Goal: Information Seeking & Learning: Learn about a topic

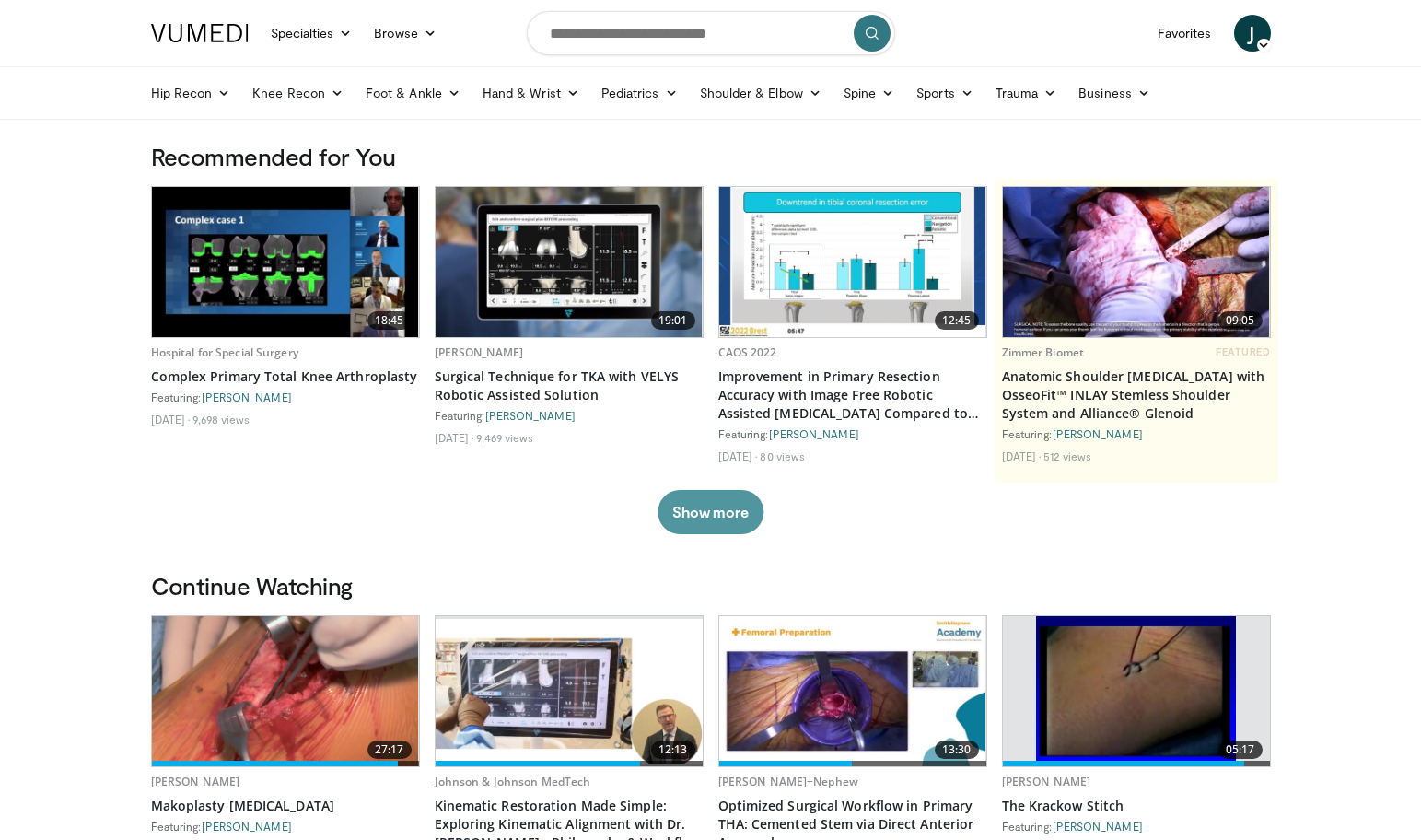
click at [722, 515] on button "Show more" at bounding box center [710, 512] width 106 height 44
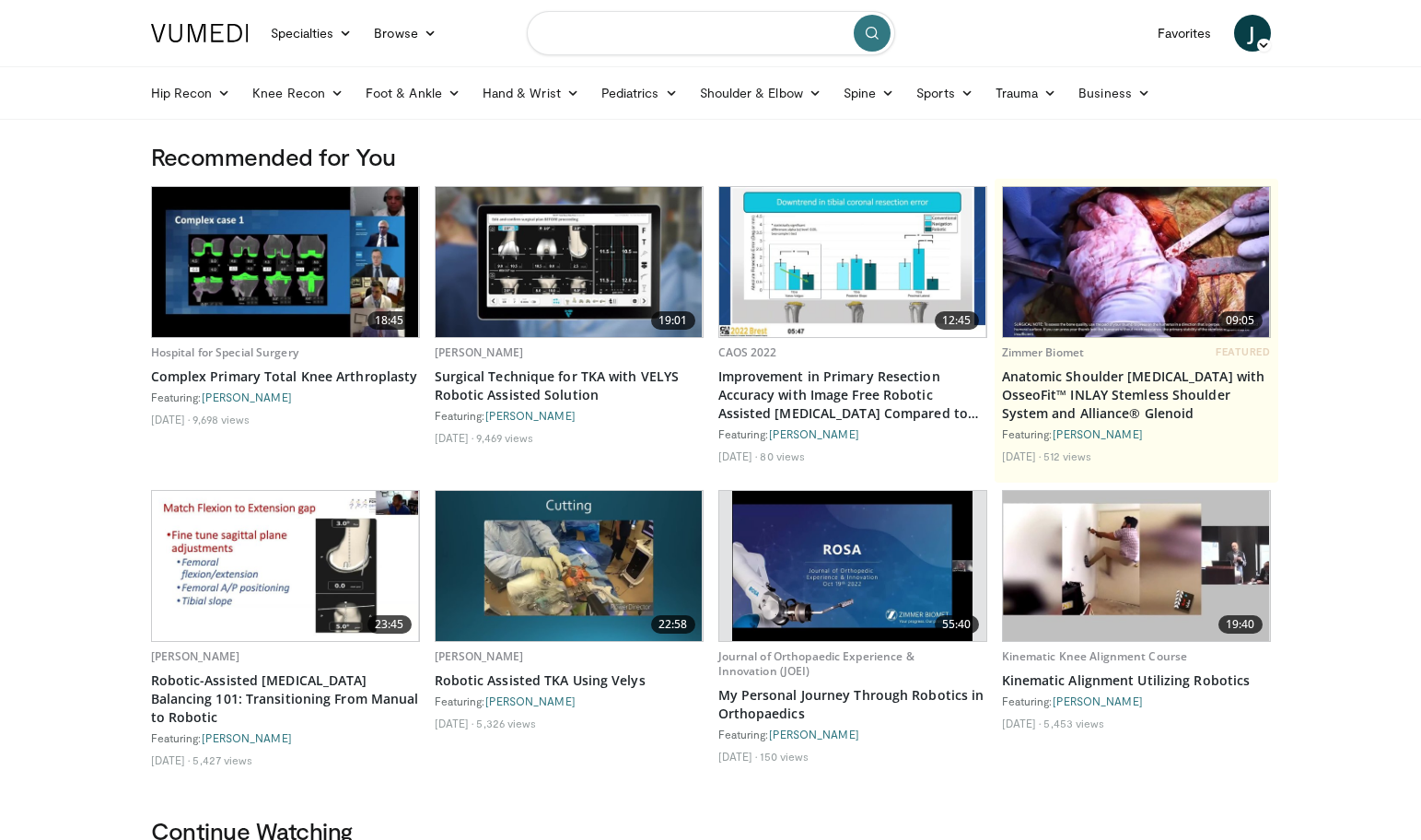
click at [578, 42] on input "Search topics, interventions" at bounding box center [710, 33] width 369 height 44
type input "**********"
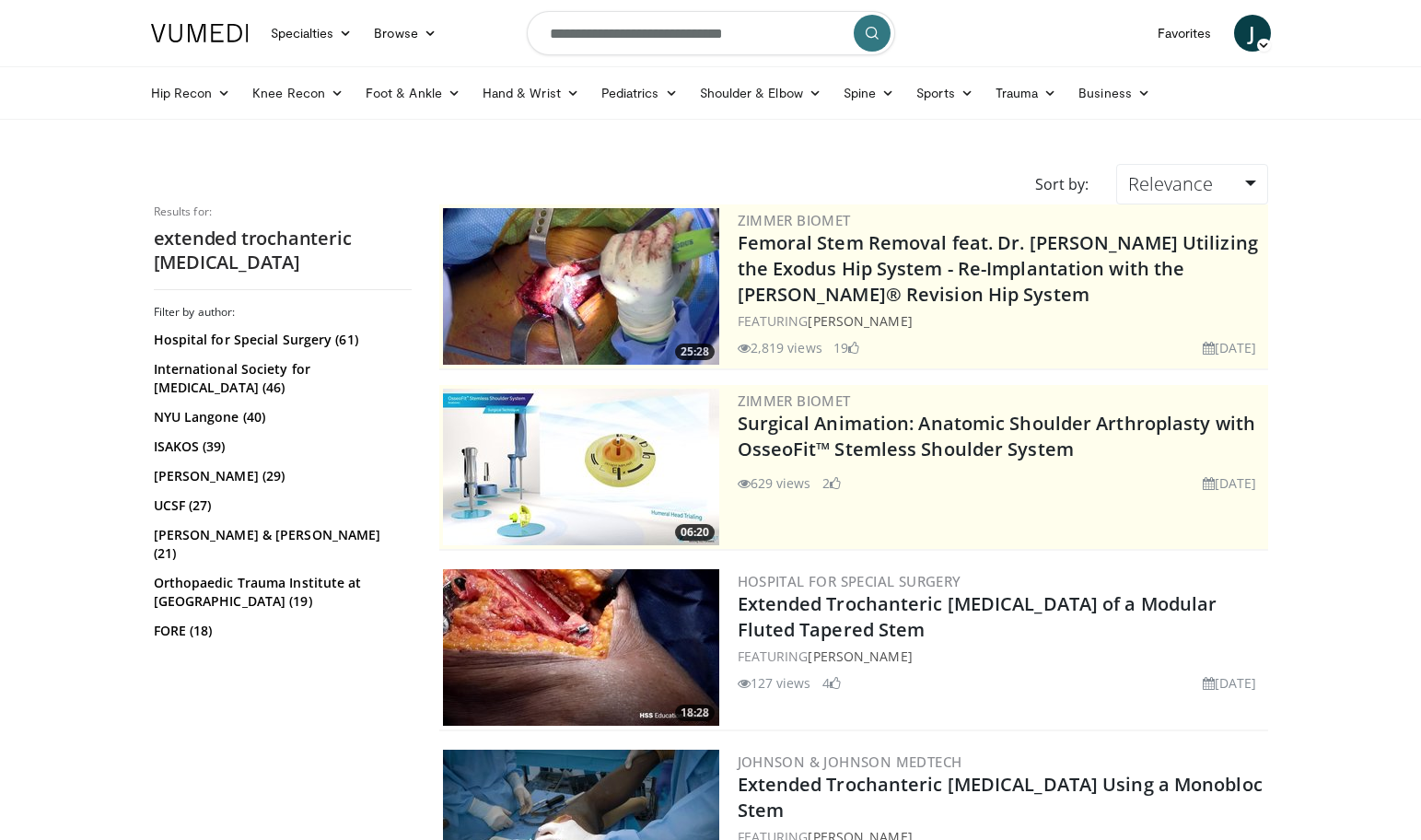
click at [543, 646] on img at bounding box center [581, 647] width 277 height 156
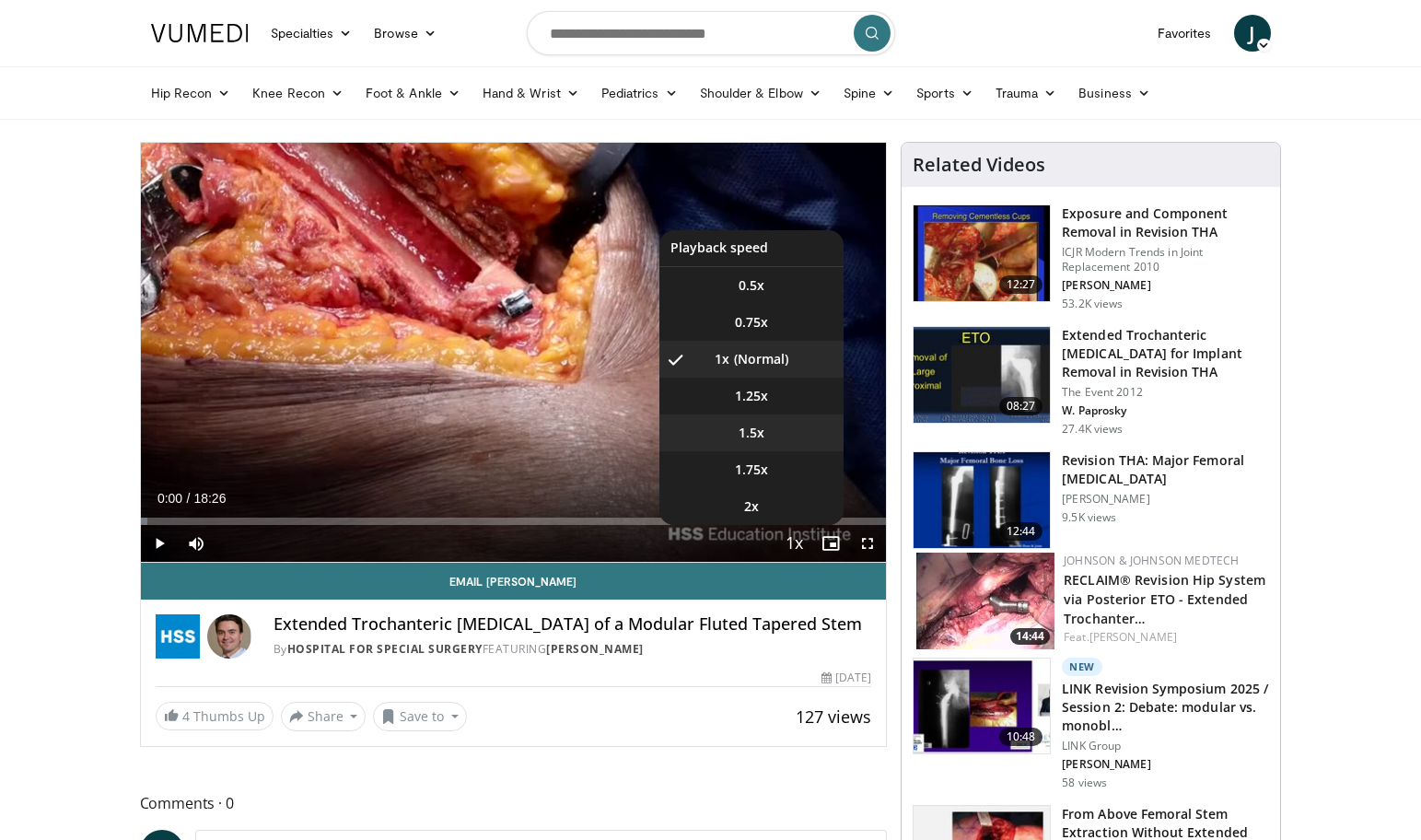
click at [760, 435] on span "1.5x" at bounding box center [751, 433] width 26 height 19
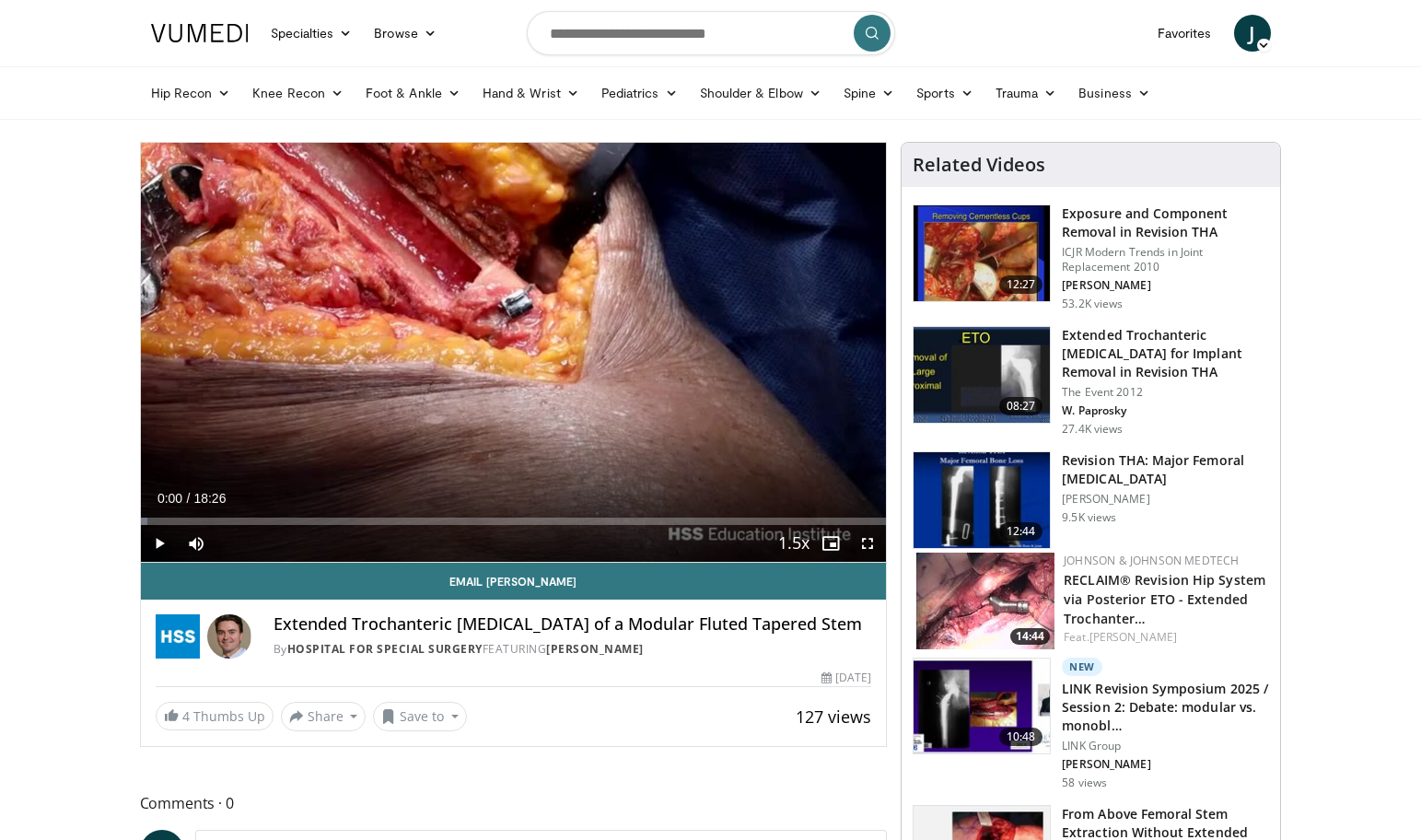
click at [155, 535] on span "Video Player" at bounding box center [159, 543] width 37 height 37
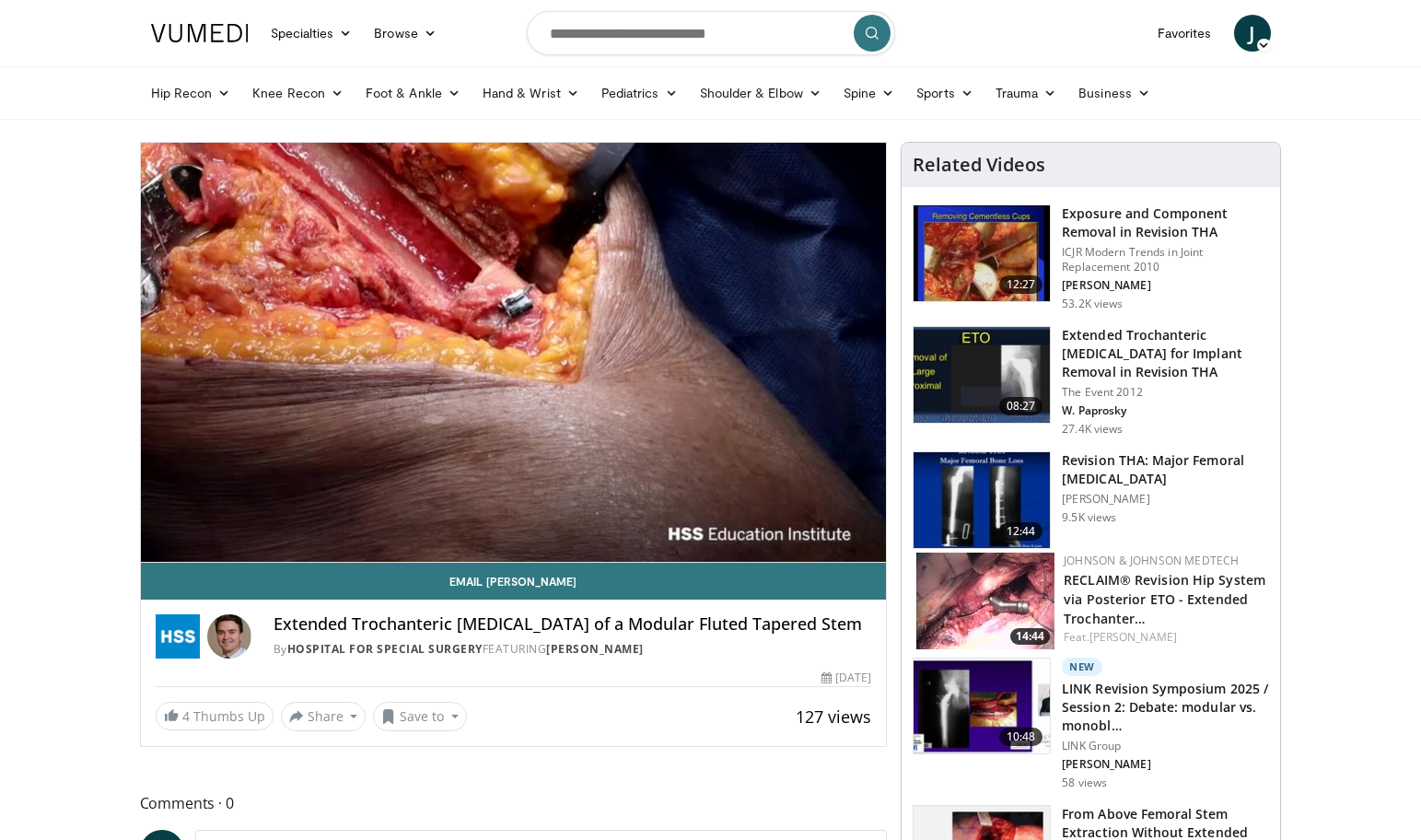
click at [1002, 251] on img at bounding box center [981, 253] width 136 height 96
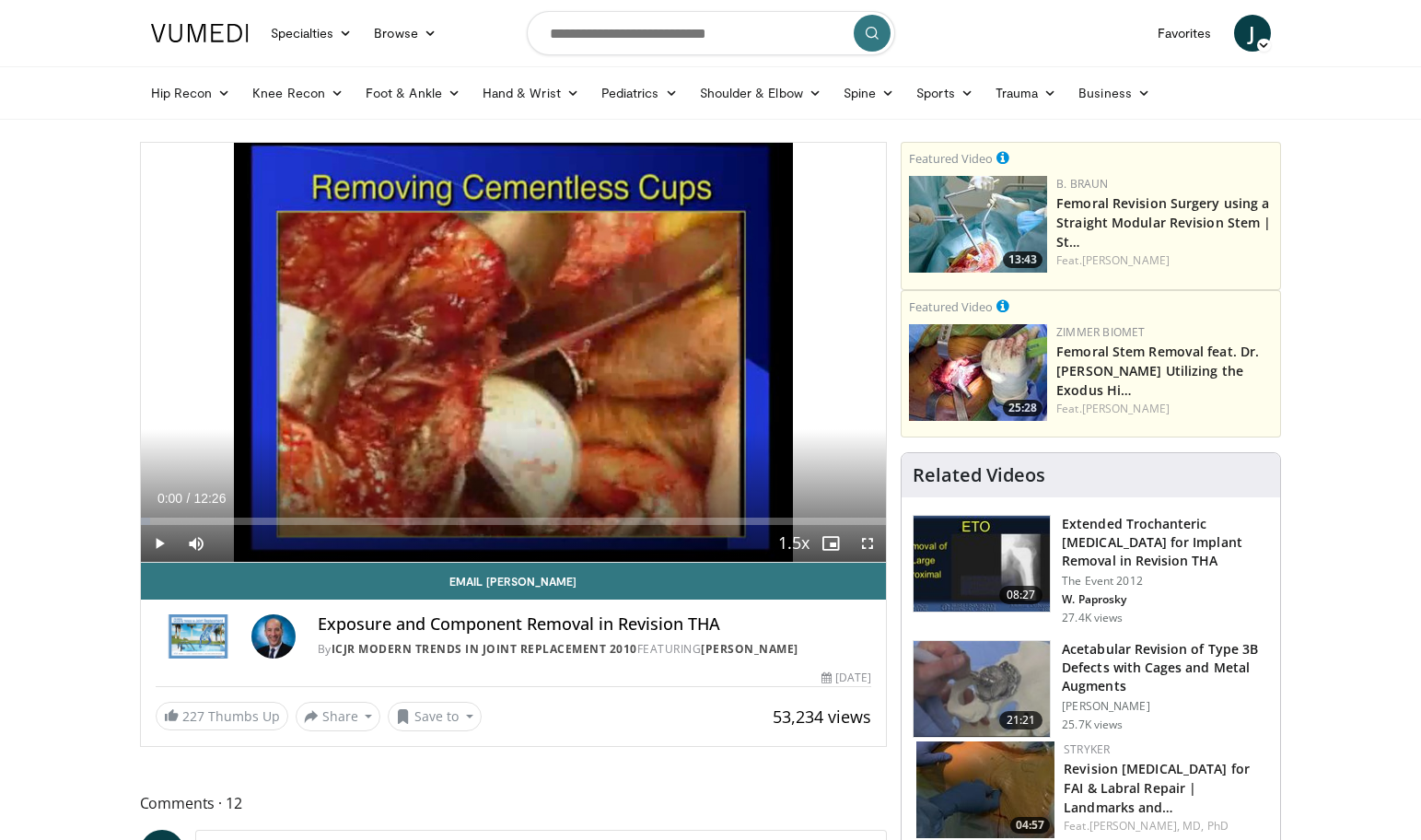
click at [155, 546] on span "Video Player" at bounding box center [159, 543] width 37 height 37
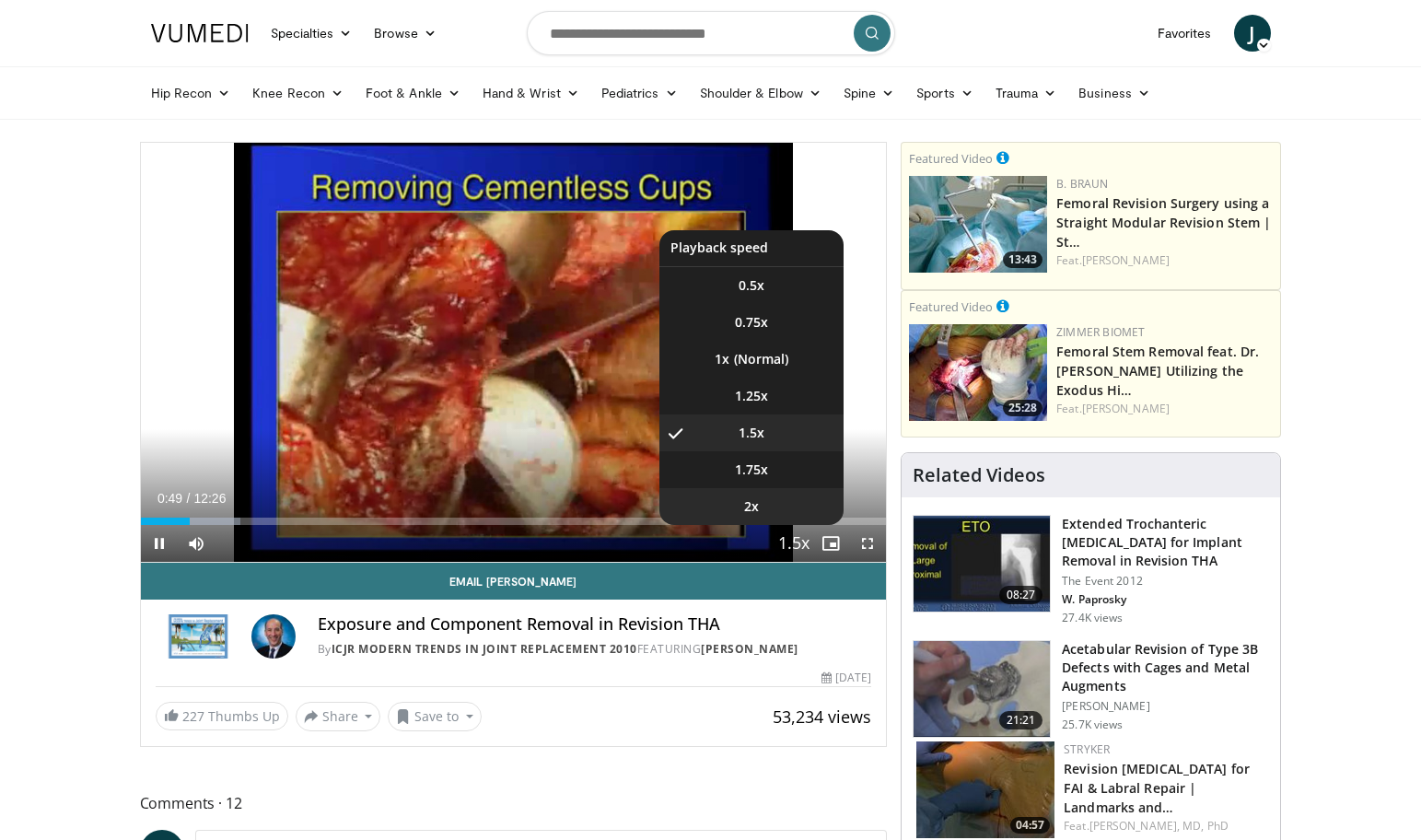
click at [762, 503] on li "2x" at bounding box center [751, 506] width 184 height 37
click at [767, 439] on li "1.5x" at bounding box center [751, 432] width 184 height 37
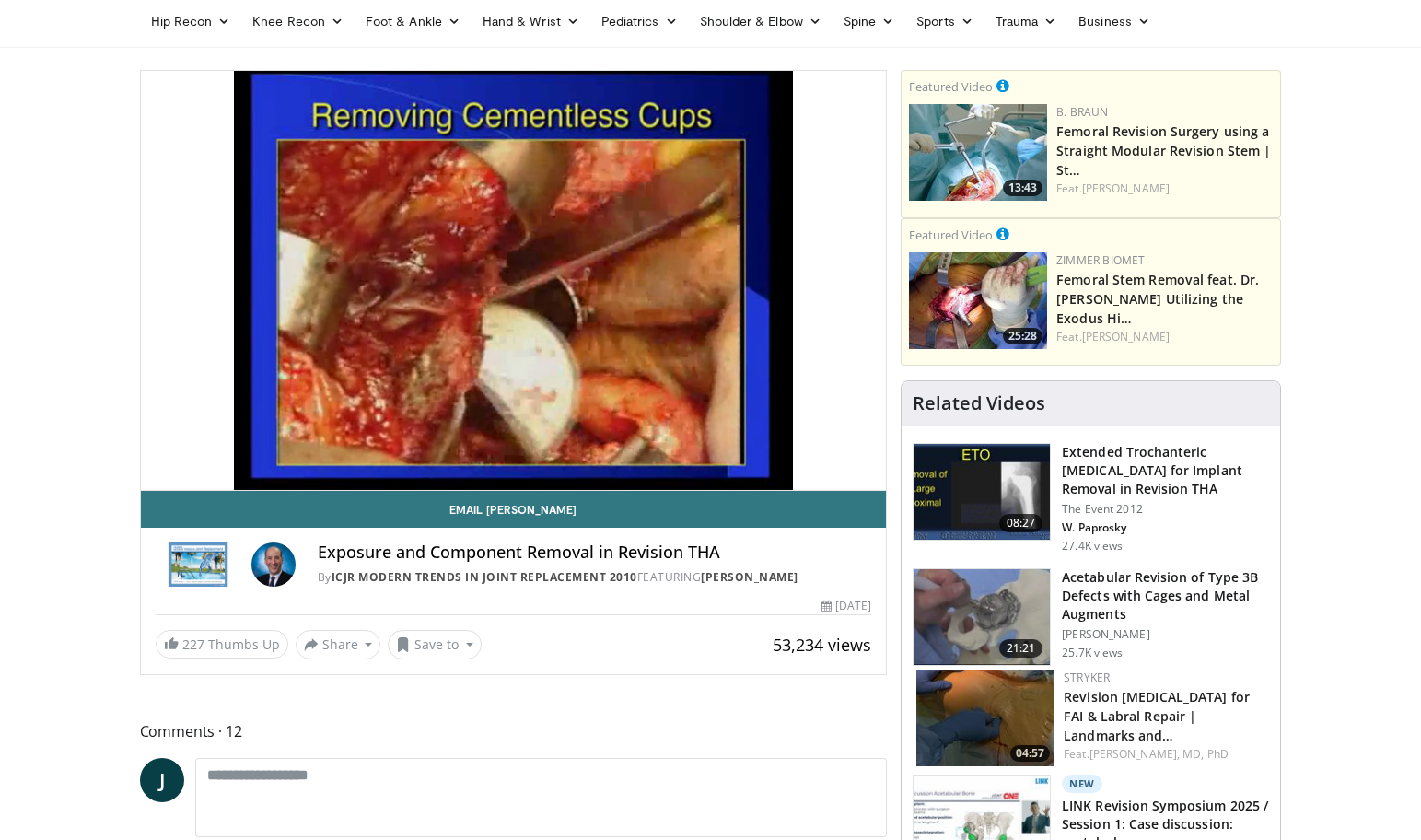
scroll to position [75, 0]
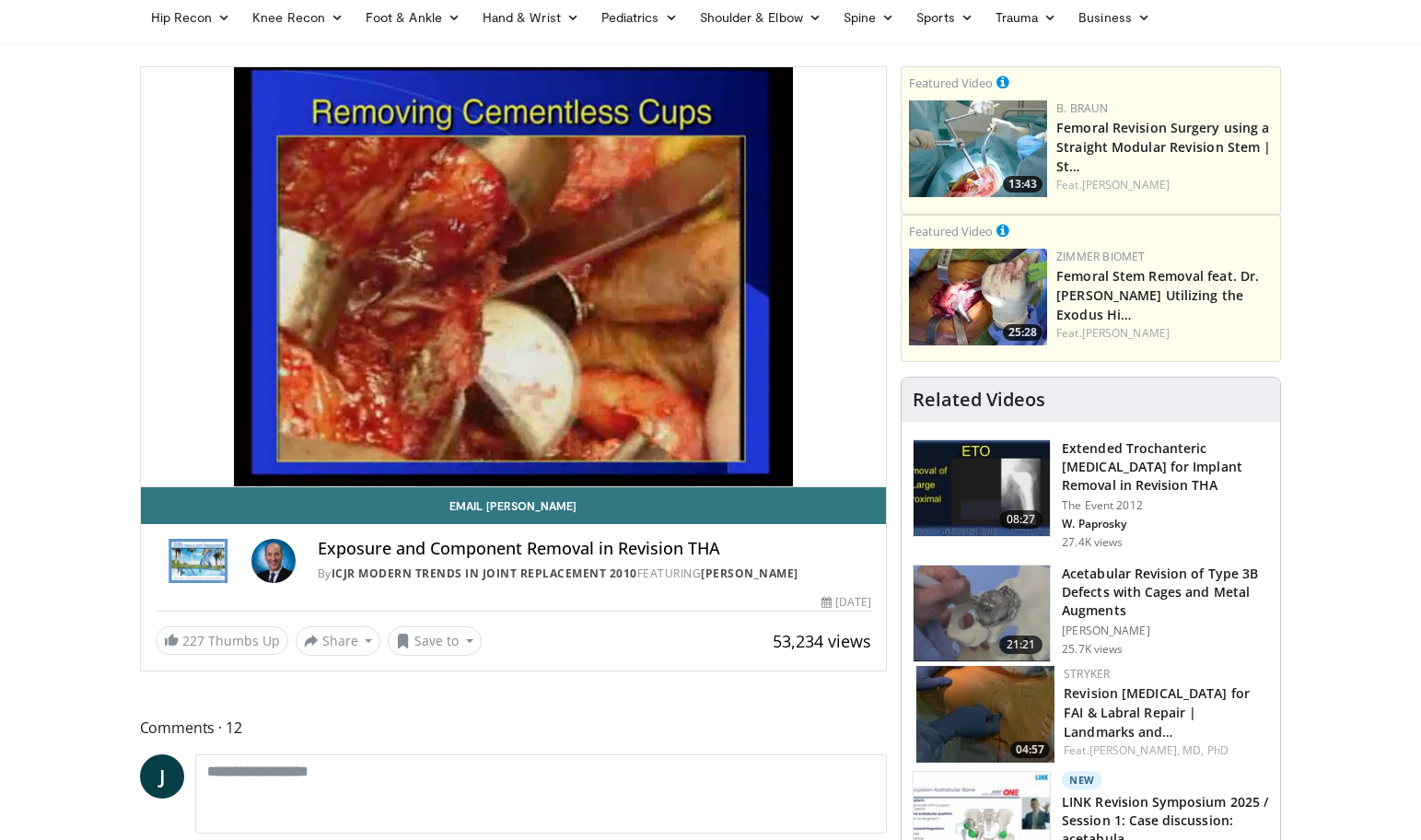
click at [1137, 475] on h3 "Extended Trochanteric Osteotomy for Implant Removal in Revision THA" at bounding box center [1165, 466] width 208 height 55
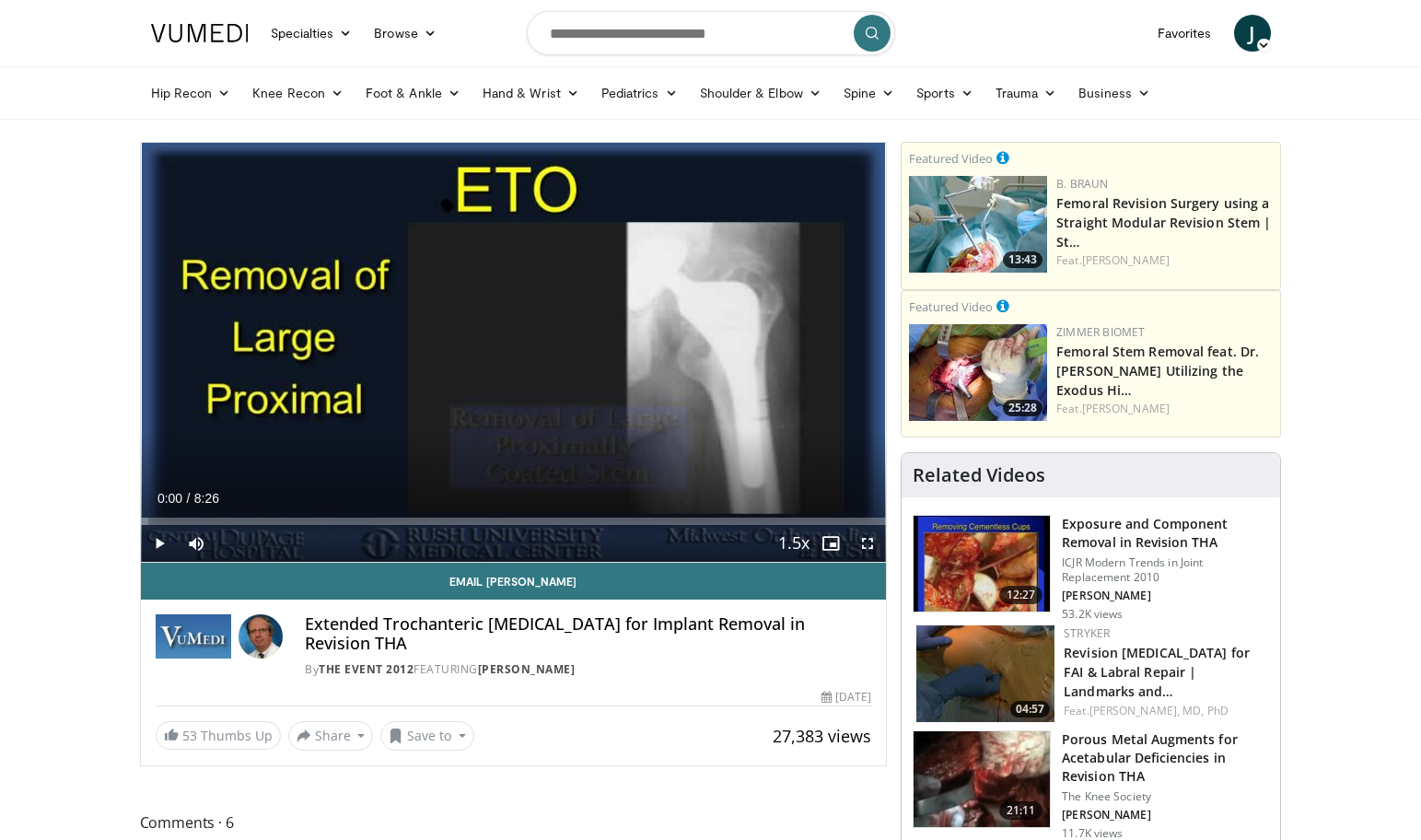
click at [154, 540] on span "Video Player" at bounding box center [159, 543] width 37 height 37
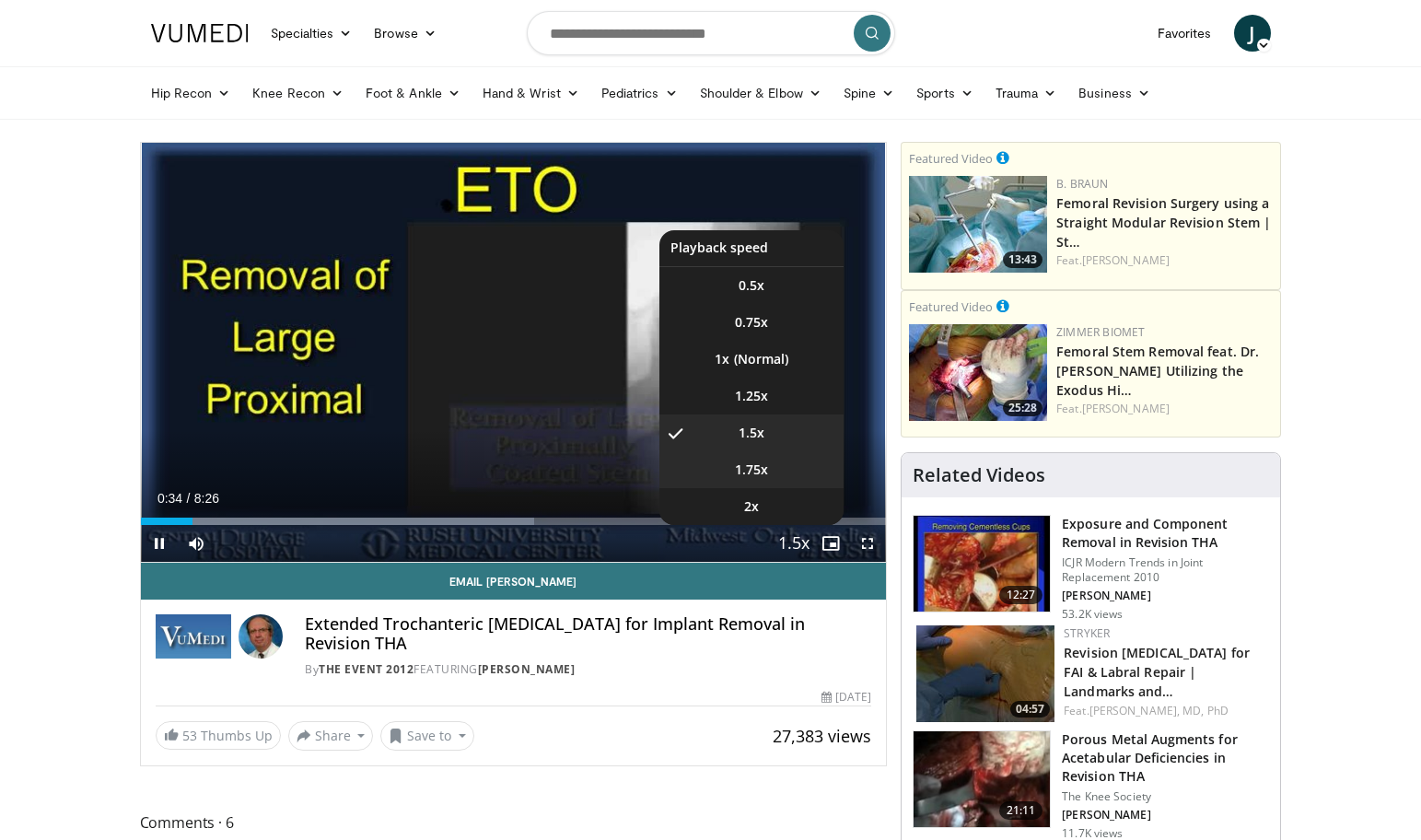
click at [777, 470] on li "1.75x" at bounding box center [751, 469] width 184 height 37
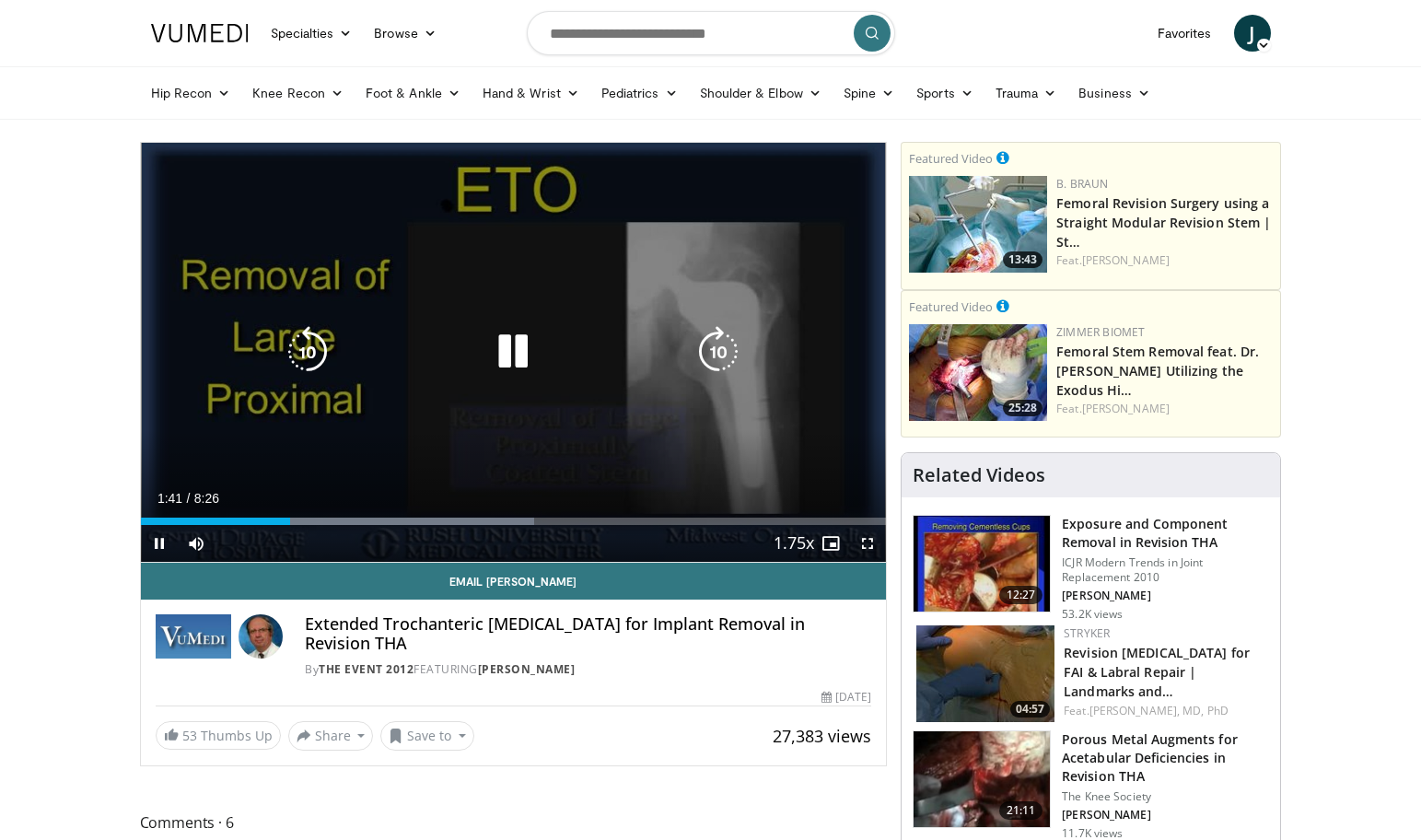
click at [487, 412] on div "10 seconds Tap to unmute" at bounding box center [514, 352] width 746 height 419
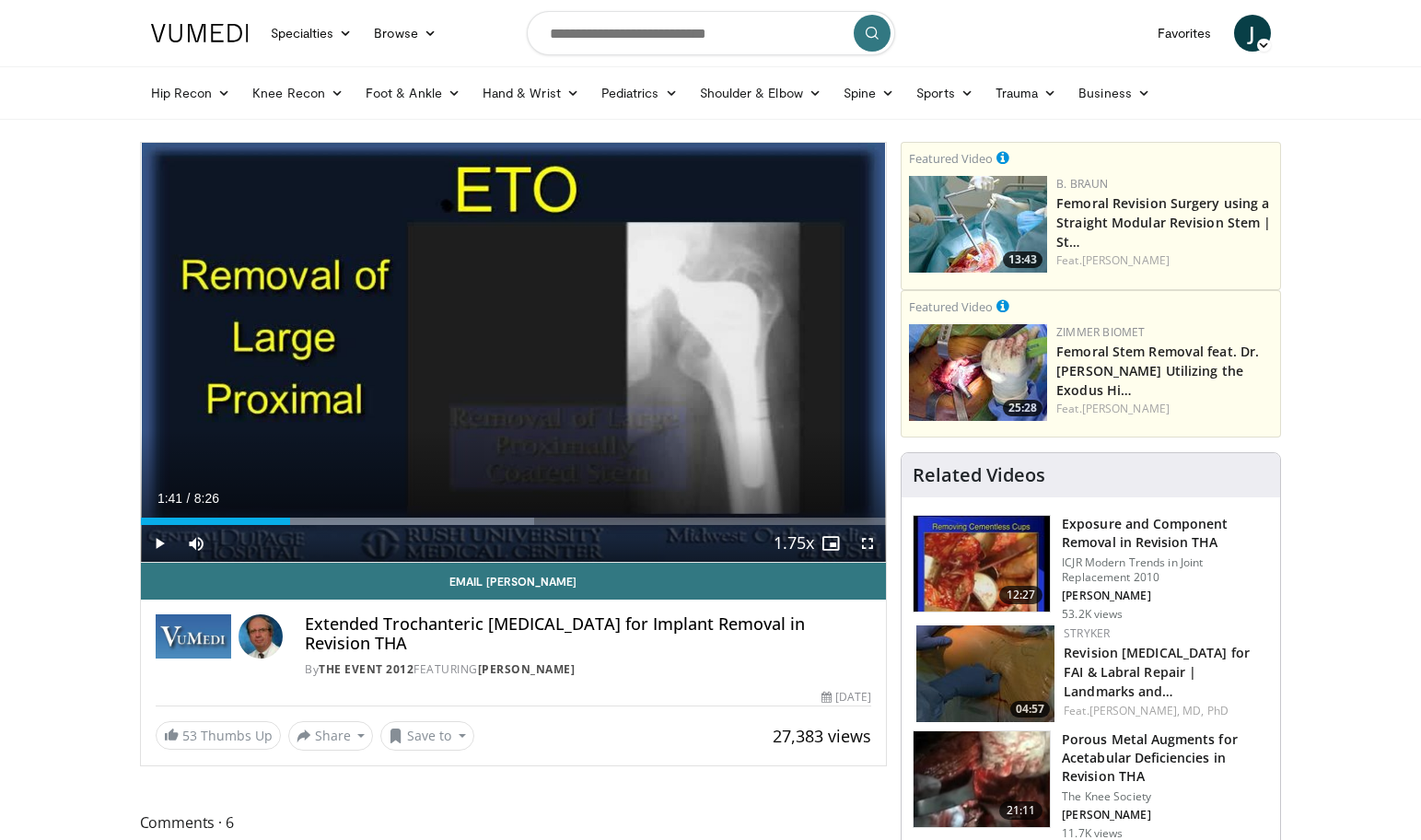
click at [487, 412] on div "10 seconds Tap to unmute" at bounding box center [514, 352] width 746 height 419
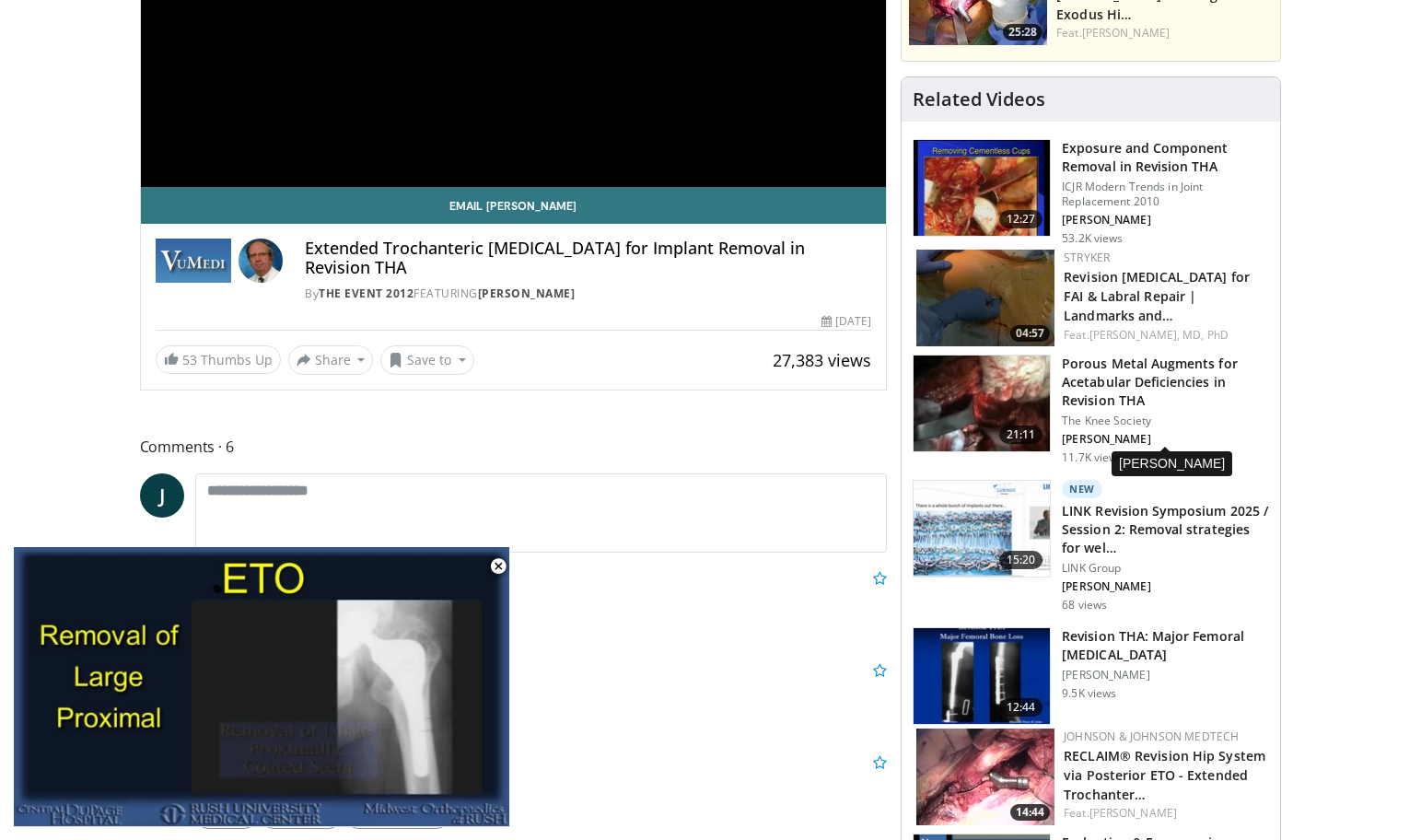
scroll to position [385, 0]
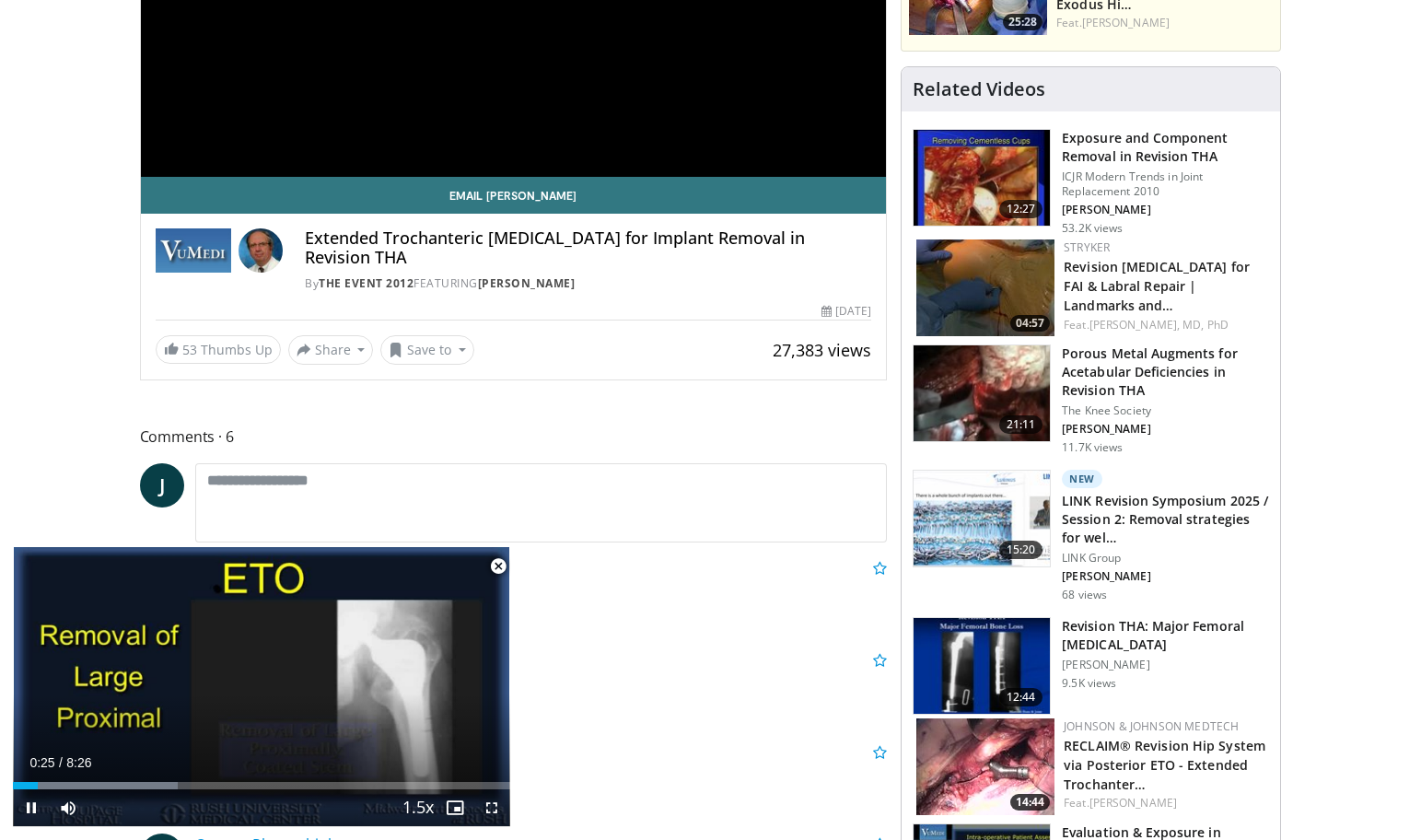
click at [497, 570] on span "Video Player" at bounding box center [497, 565] width 37 height 37
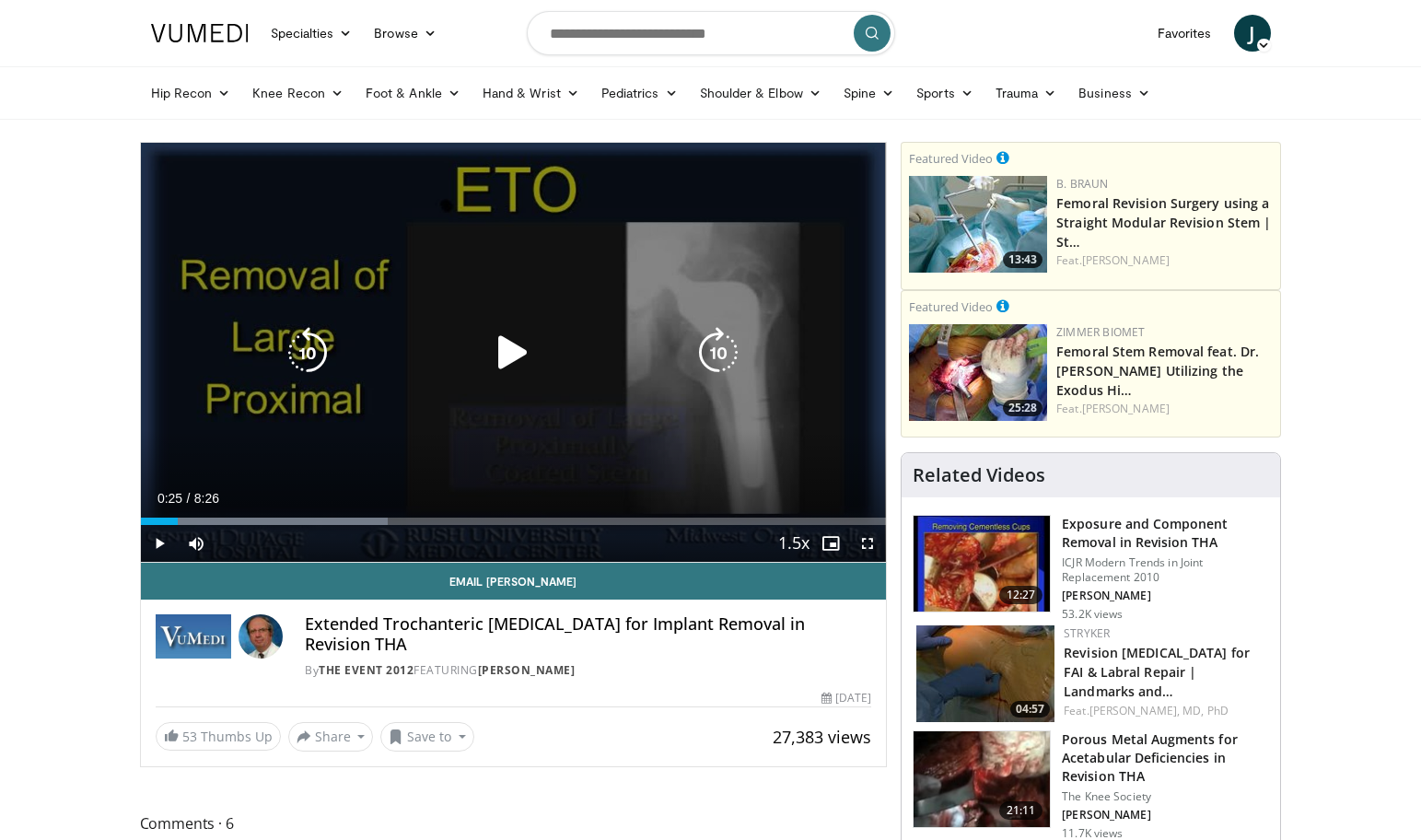
scroll to position [0, 0]
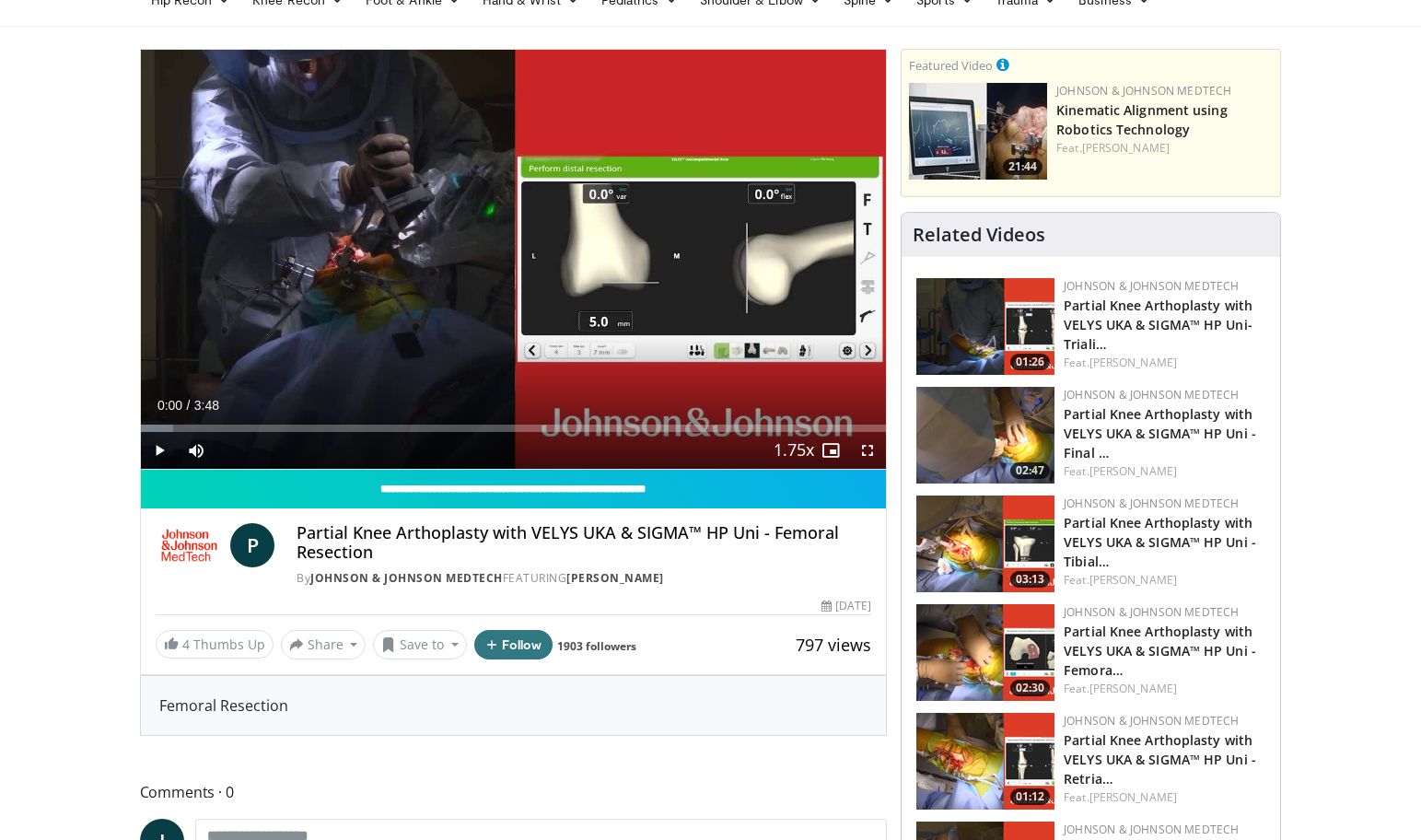
scroll to position [95, 0]
